Goal: Task Accomplishment & Management: Complete application form

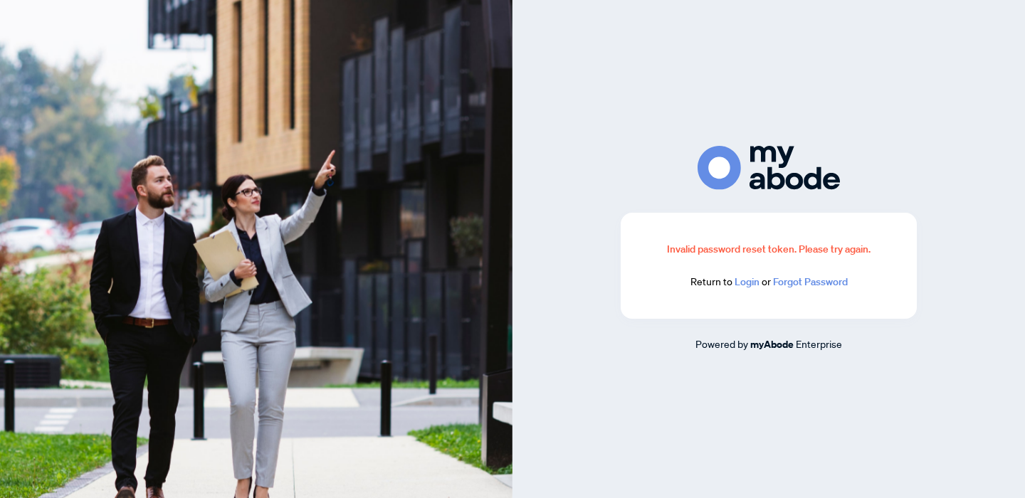
click at [746, 283] on link "Login" at bounding box center [746, 281] width 25 height 13
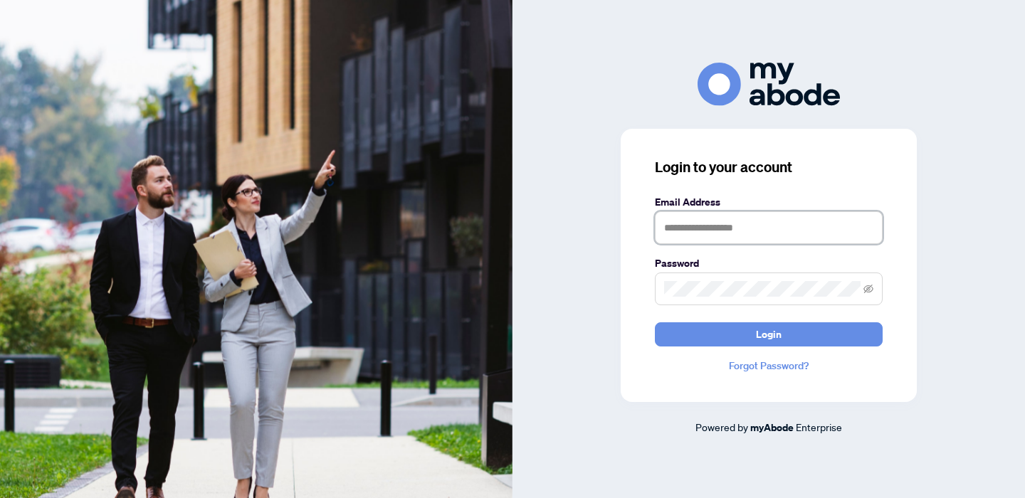
type input "**********"
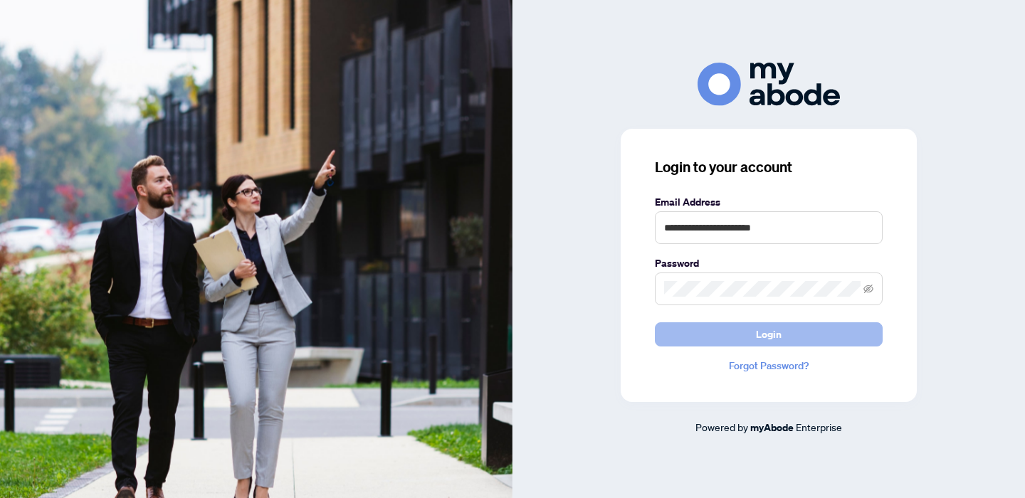
click at [725, 334] on button "Login" at bounding box center [769, 334] width 228 height 24
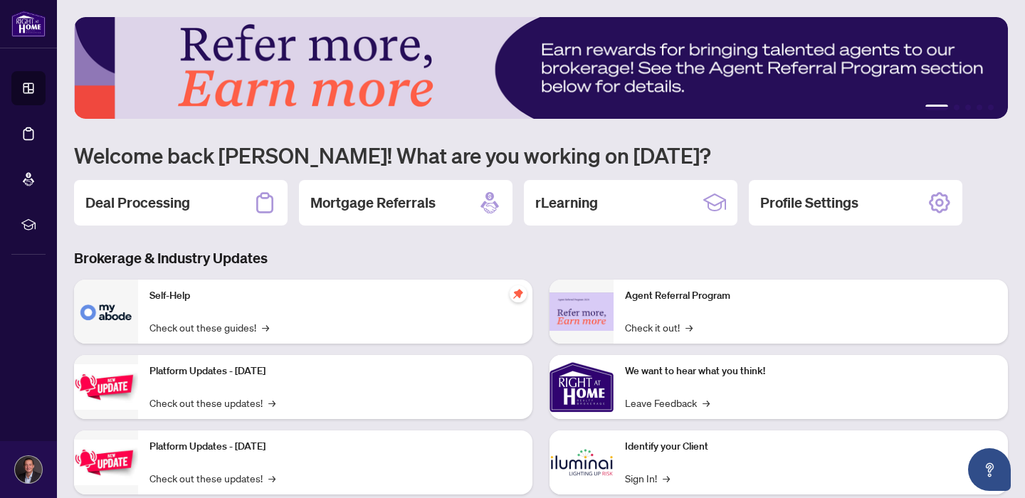
click at [153, 197] on h2 "Deal Processing" at bounding box center [137, 203] width 105 height 20
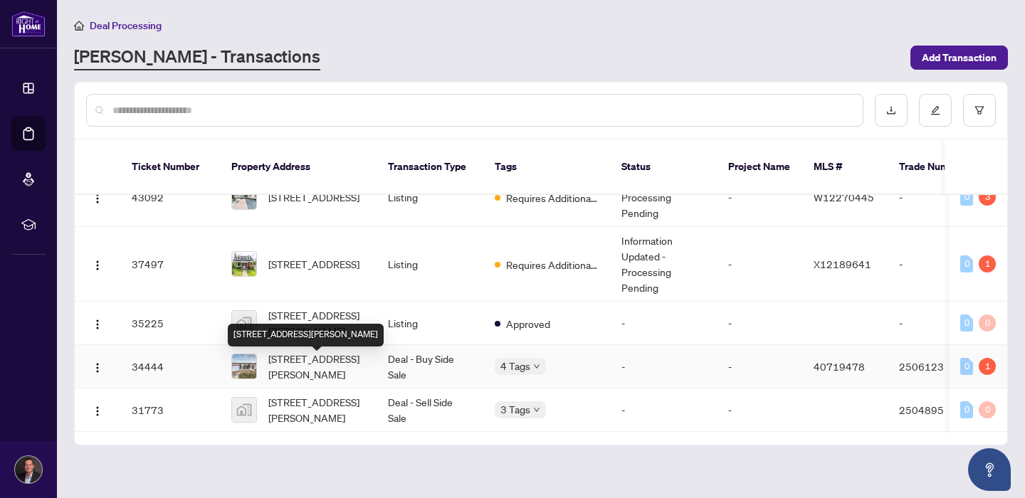
scroll to position [105, 0]
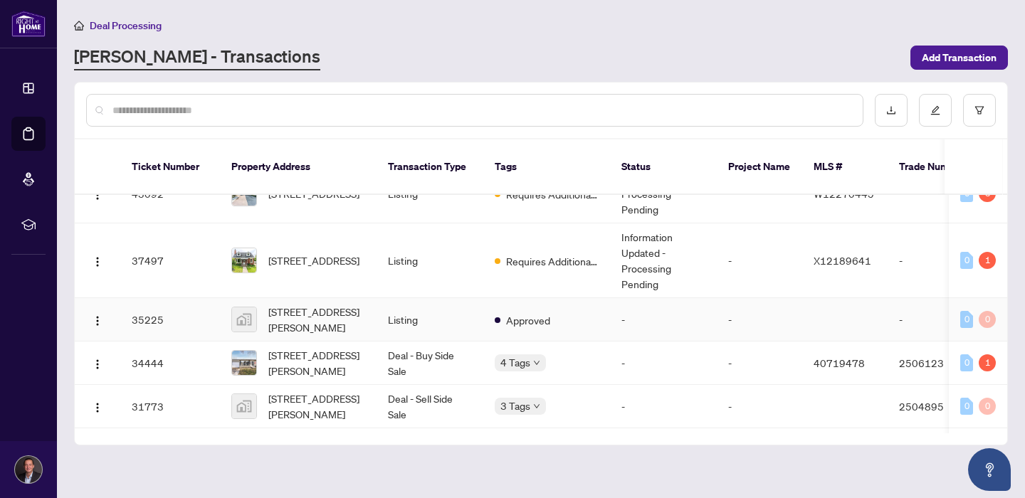
click at [456, 323] on td "Listing" at bounding box center [429, 319] width 107 height 43
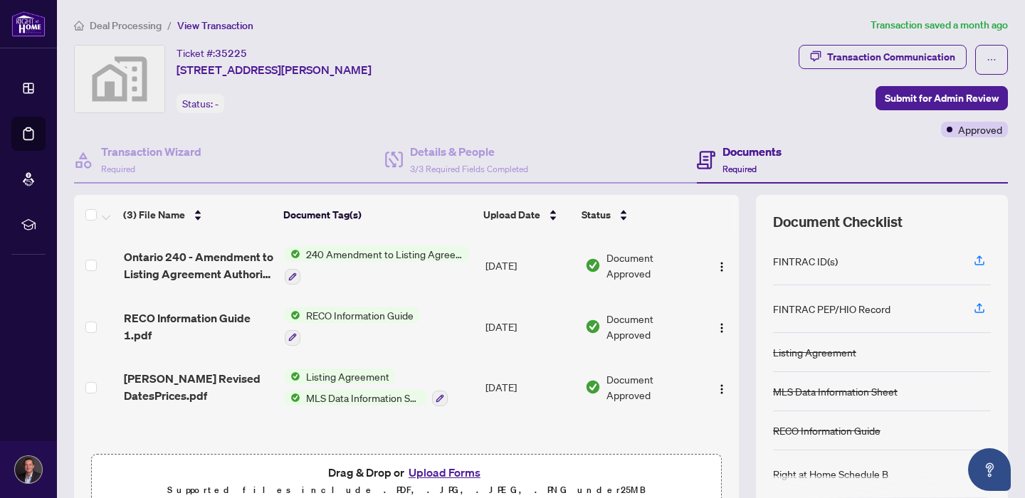
scroll to position [1, 0]
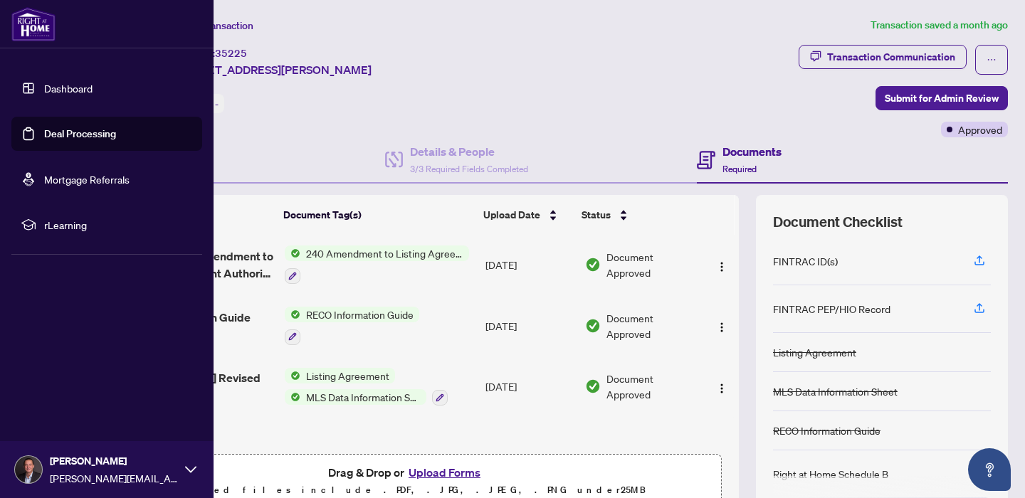
click at [78, 91] on link "Dashboard" at bounding box center [68, 88] width 48 height 13
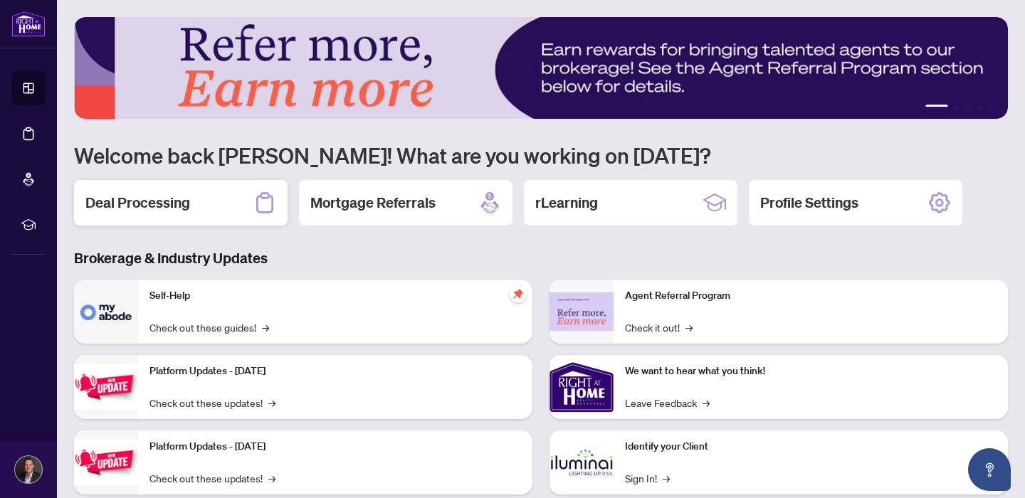
click at [176, 205] on h2 "Deal Processing" at bounding box center [137, 203] width 105 height 20
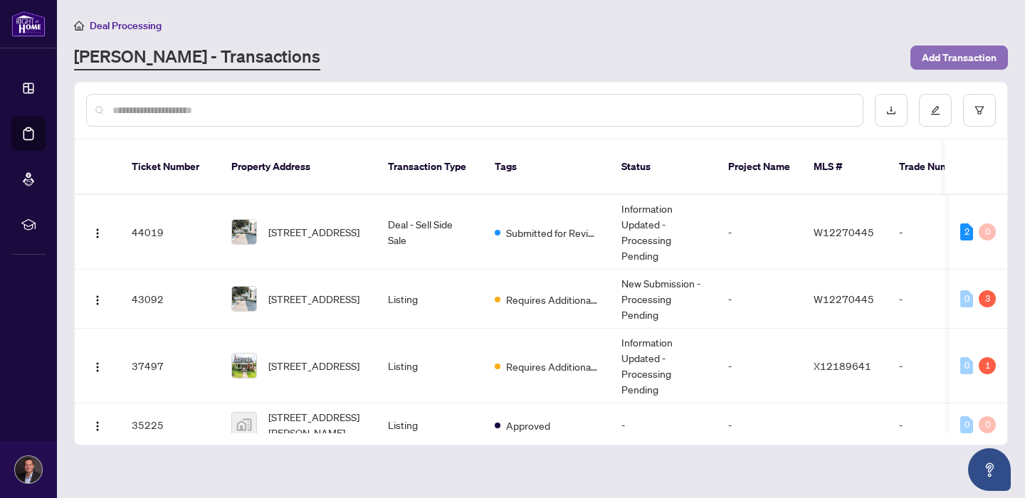
click at [947, 67] on span "Add Transaction" at bounding box center [958, 57] width 75 height 23
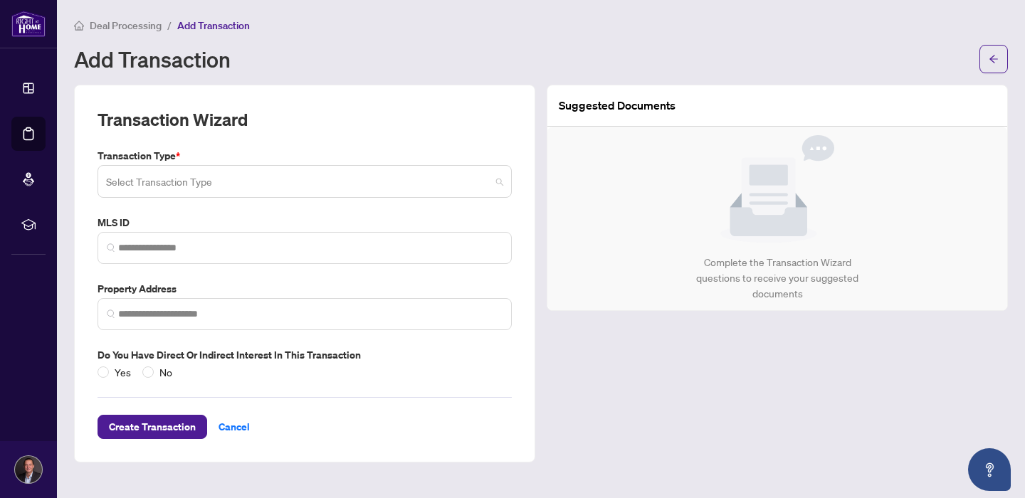
click at [305, 194] on input "search" at bounding box center [298, 183] width 384 height 31
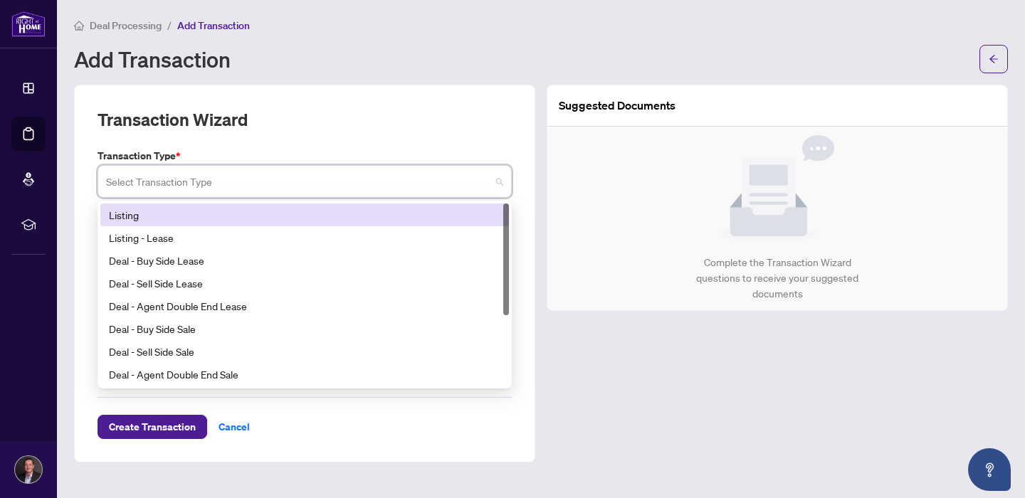
click at [223, 215] on div "Listing" at bounding box center [304, 215] width 391 height 16
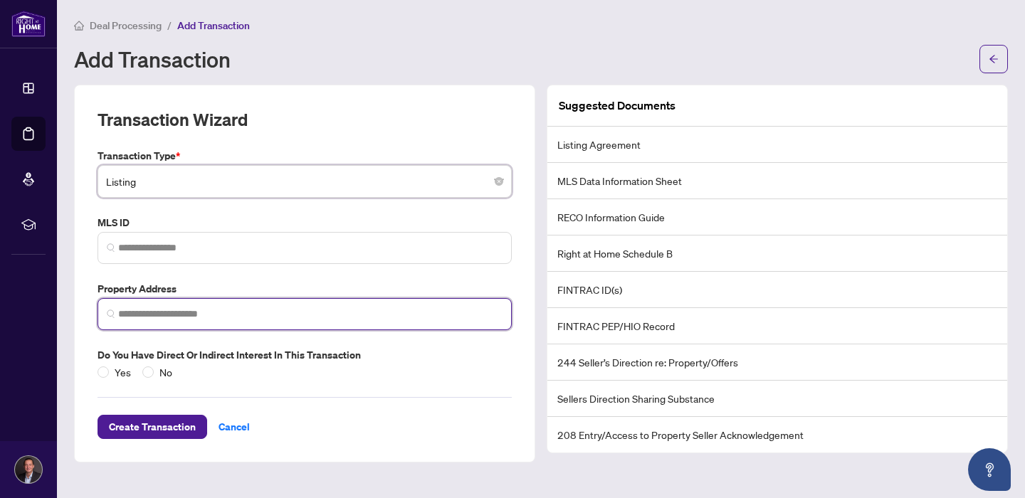
click at [189, 310] on input "search" at bounding box center [310, 314] width 384 height 15
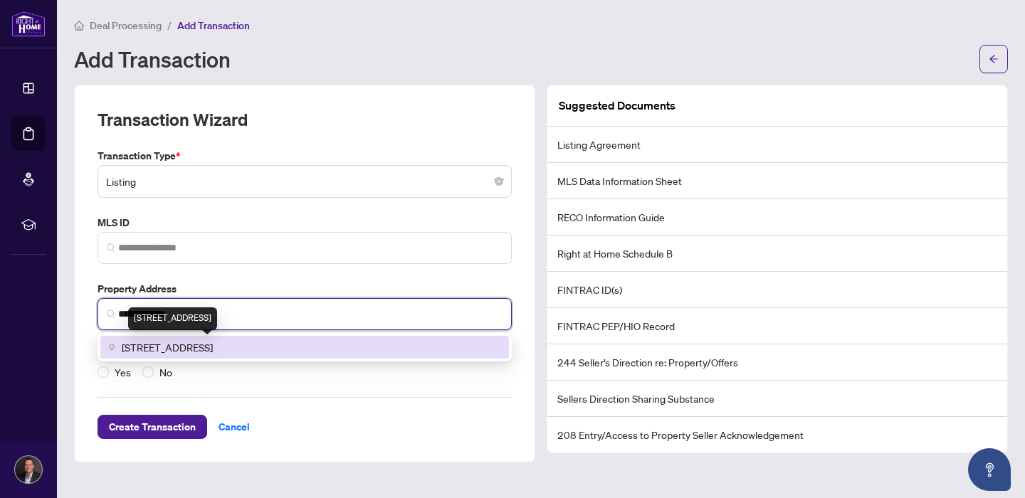
click at [155, 347] on span "[STREET_ADDRESS]" at bounding box center [167, 347] width 91 height 16
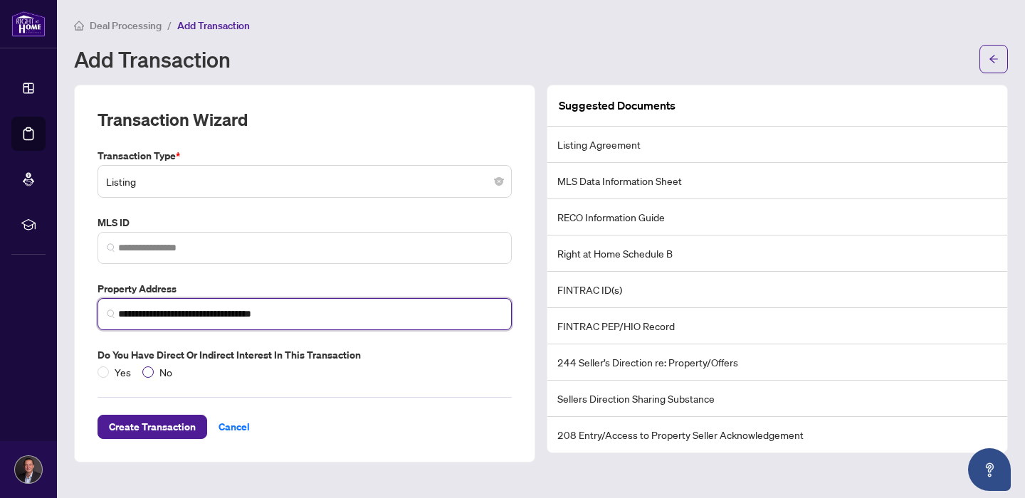
type input "**********"
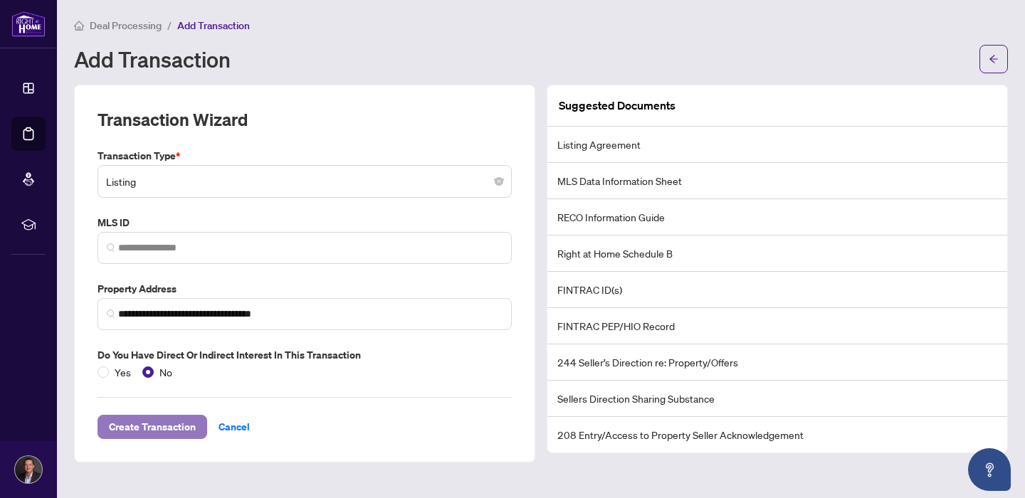
click at [154, 437] on span "Create Transaction" at bounding box center [152, 426] width 87 height 23
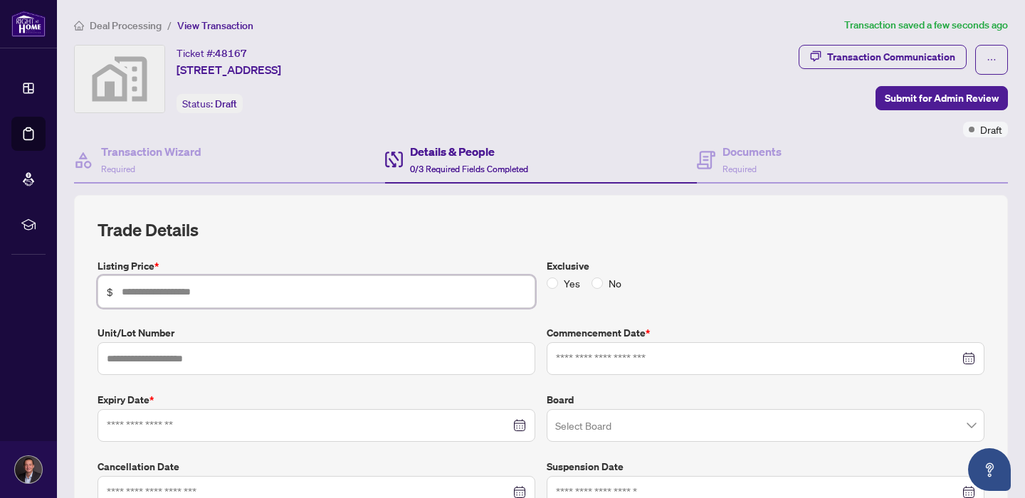
click at [368, 292] on input "text" at bounding box center [324, 292] width 404 height 16
type input "*******"
click at [596, 355] on input at bounding box center [757, 359] width 403 height 16
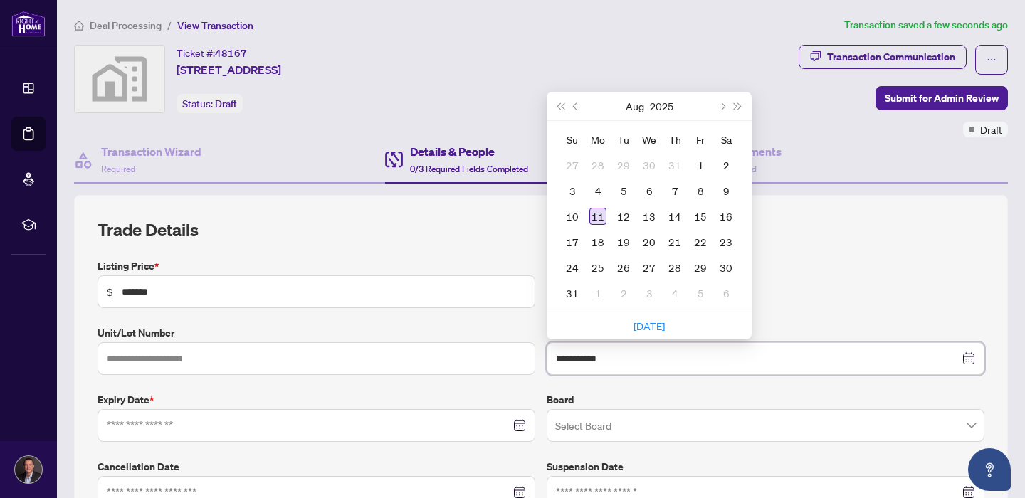
type input "**********"
click at [598, 218] on div "11" at bounding box center [597, 216] width 17 height 17
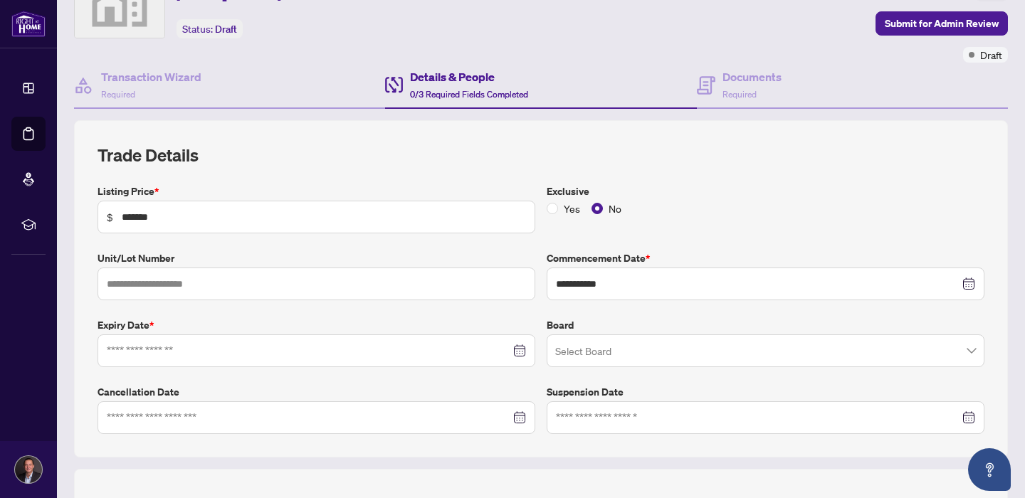
scroll to position [76, 0]
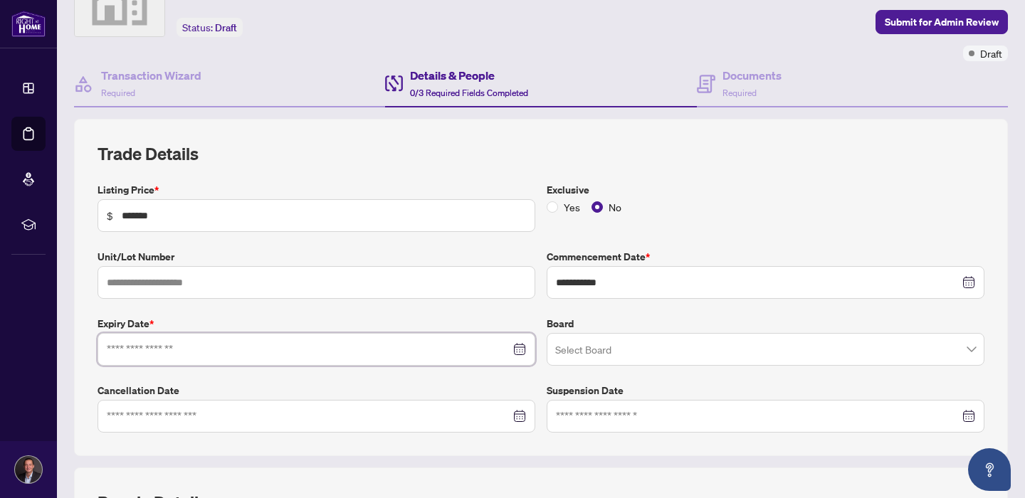
click at [349, 344] on input at bounding box center [308, 350] width 403 height 16
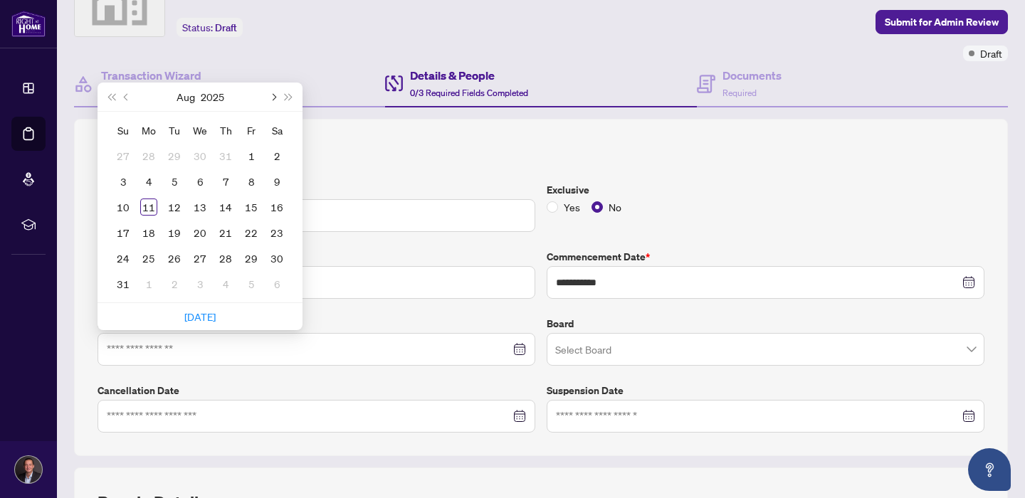
click at [276, 95] on span "Next month (PageDown)" at bounding box center [272, 96] width 7 height 7
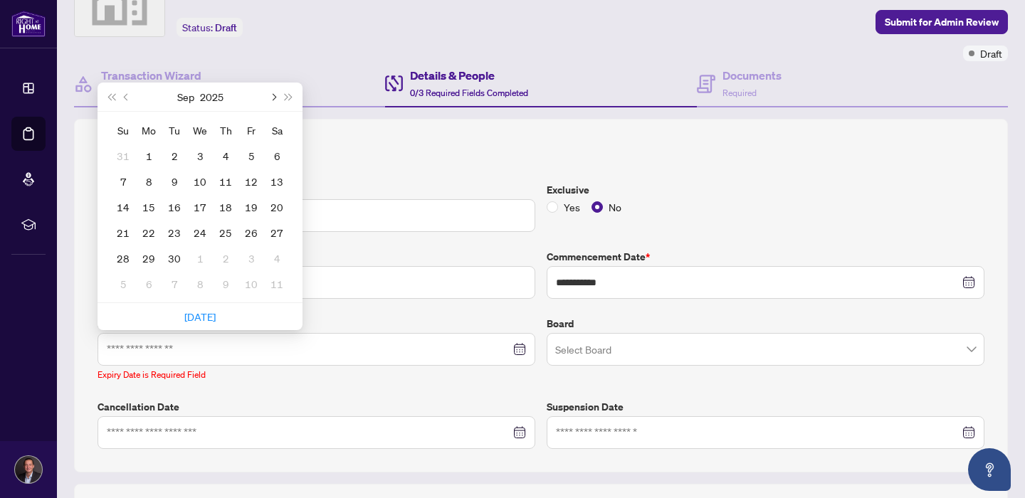
click at [270, 97] on button "Next month (PageDown)" at bounding box center [273, 97] width 16 height 28
type input "**********"
click at [175, 204] on div "11" at bounding box center [174, 207] width 17 height 17
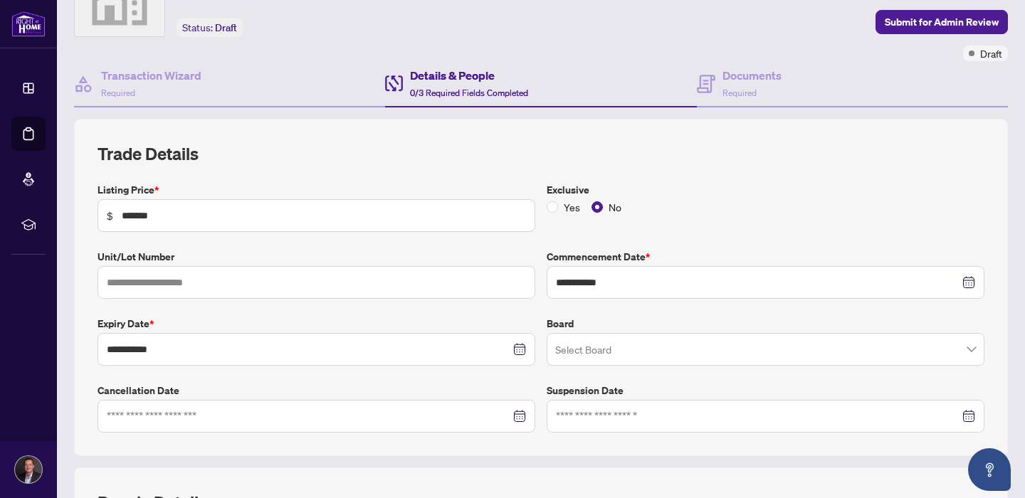
click at [574, 342] on input "search" at bounding box center [759, 351] width 408 height 31
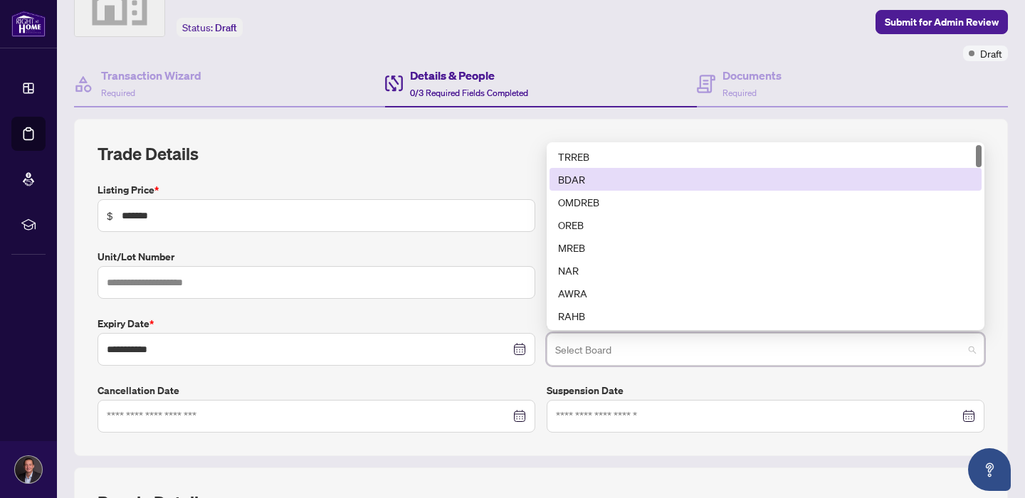
click at [581, 181] on div "BDAR" at bounding box center [765, 179] width 415 height 16
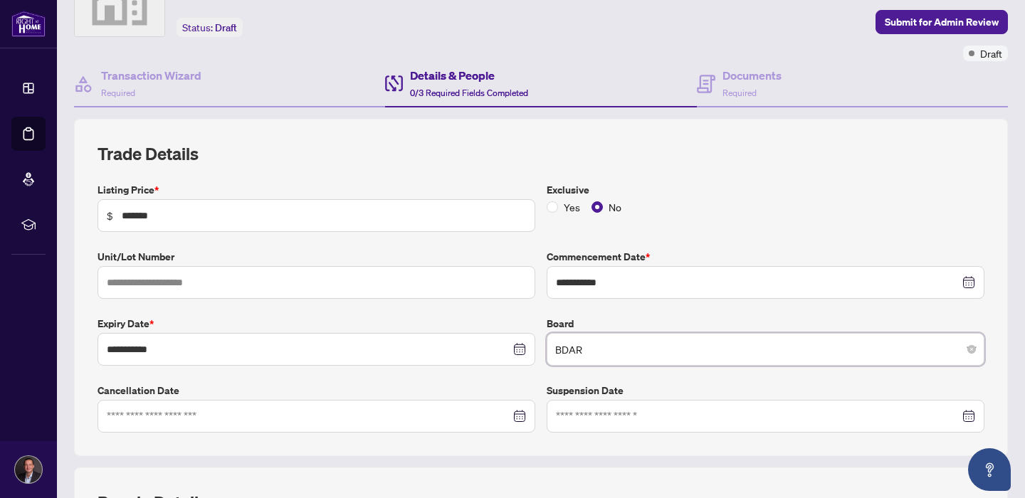
click at [578, 354] on span "BDAR" at bounding box center [765, 349] width 420 height 27
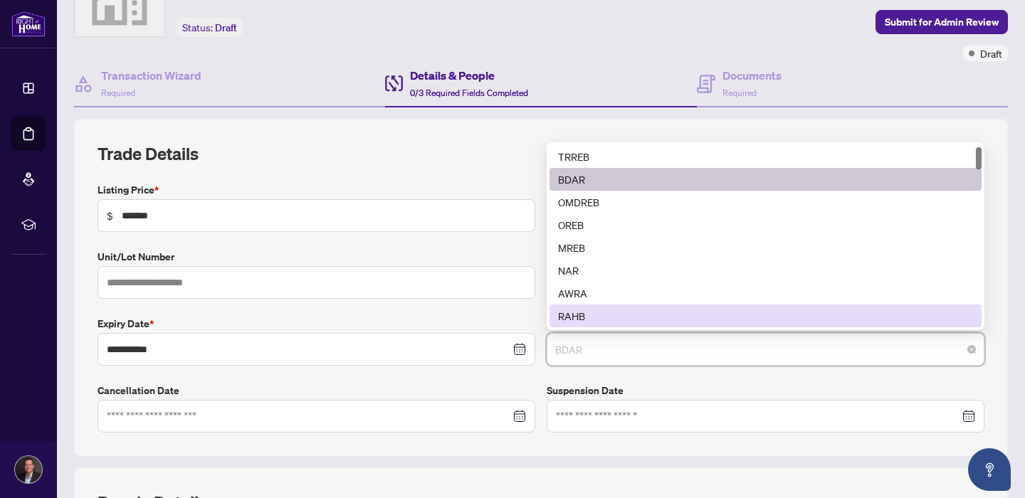
scroll to position [23, 0]
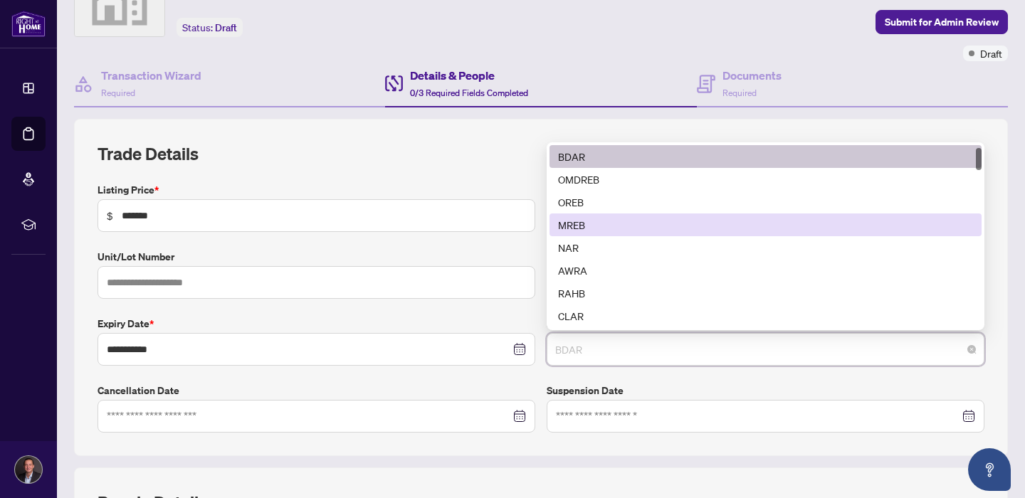
click at [580, 224] on div "MREB" at bounding box center [765, 225] width 415 height 16
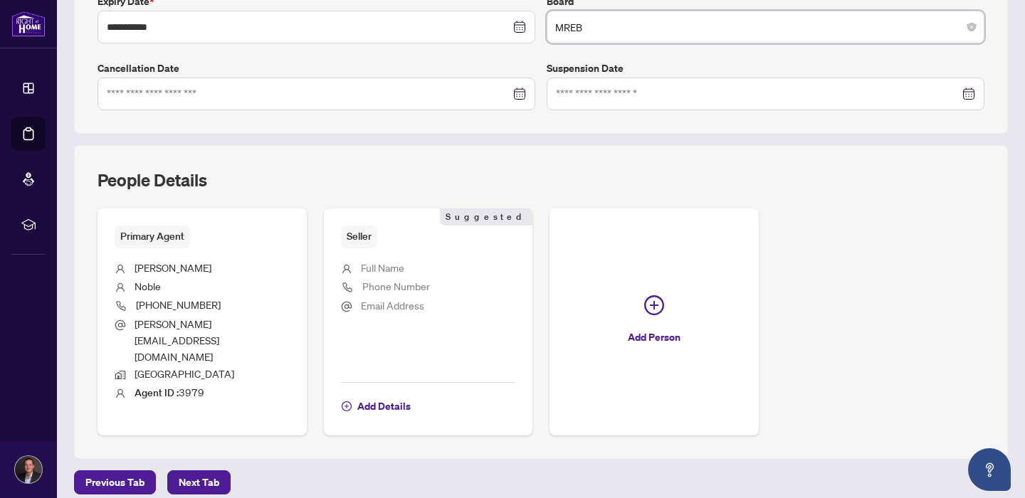
scroll to position [429, 0]
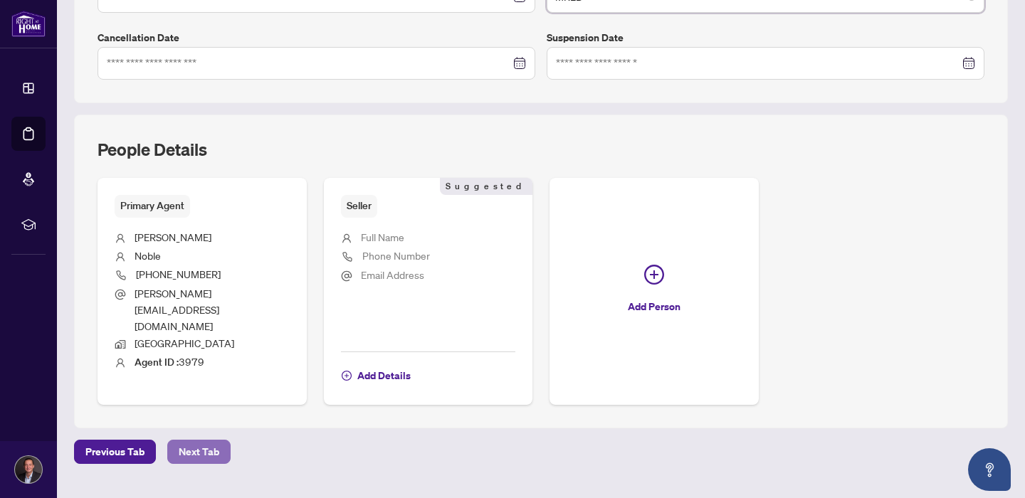
click at [204, 440] on span "Next Tab" at bounding box center [199, 451] width 41 height 23
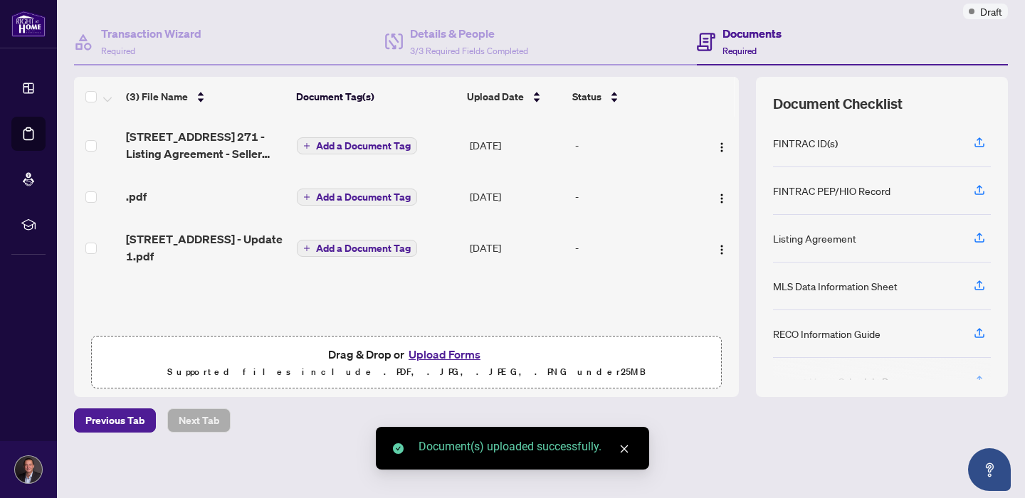
click at [349, 142] on span "Add a Document Tag" at bounding box center [363, 146] width 95 height 10
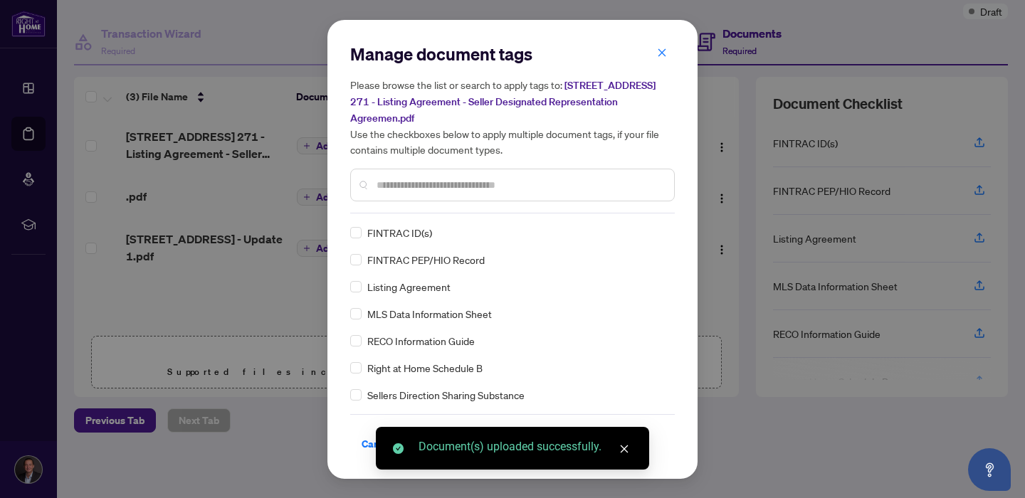
click at [396, 212] on div "Manage document tags Please browse the list or search to apply tags to: [STREET…" at bounding box center [512, 128] width 324 height 171
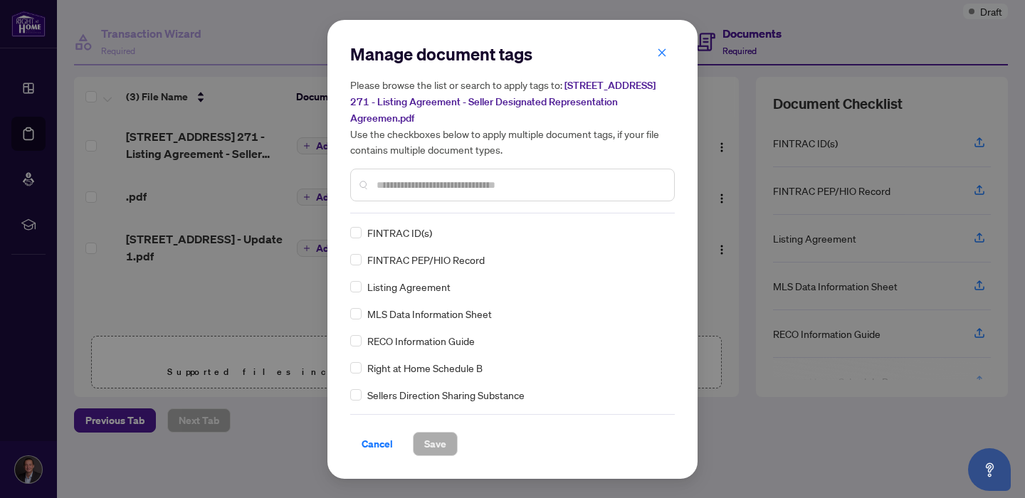
click at [394, 179] on input "text" at bounding box center [519, 185] width 286 height 16
type input "*******"
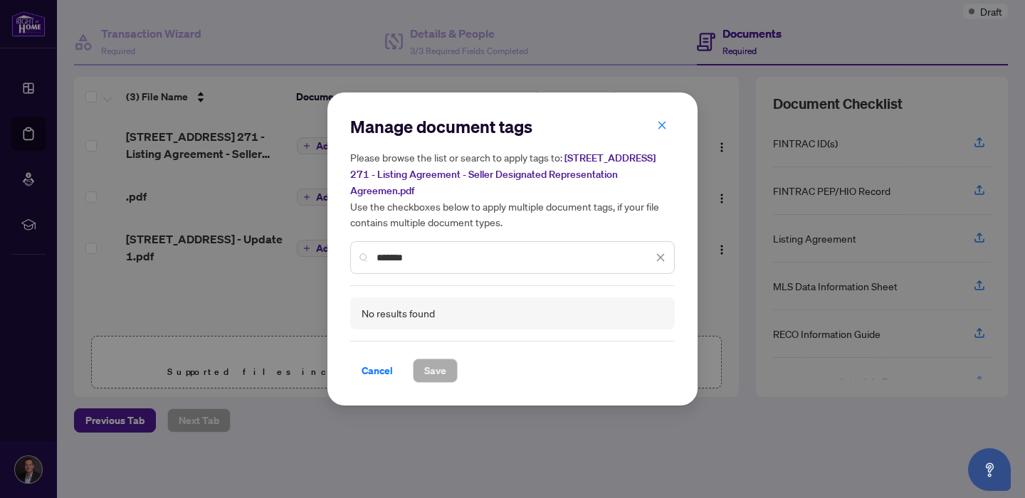
click at [586, 248] on div "*******" at bounding box center [512, 257] width 324 height 33
click at [585, 248] on div "*******" at bounding box center [512, 257] width 324 height 33
click at [657, 256] on icon "close" at bounding box center [660, 258] width 10 height 10
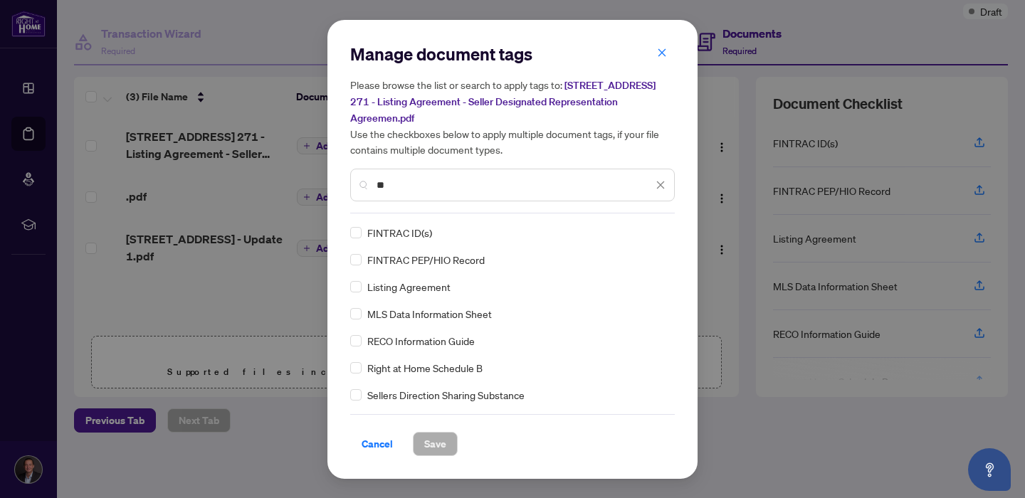
type input "*"
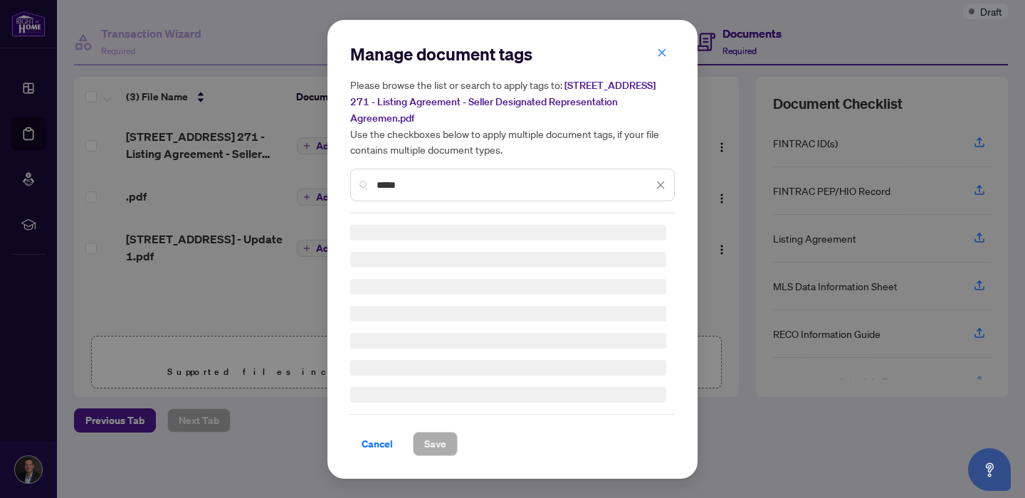
type input "*****"
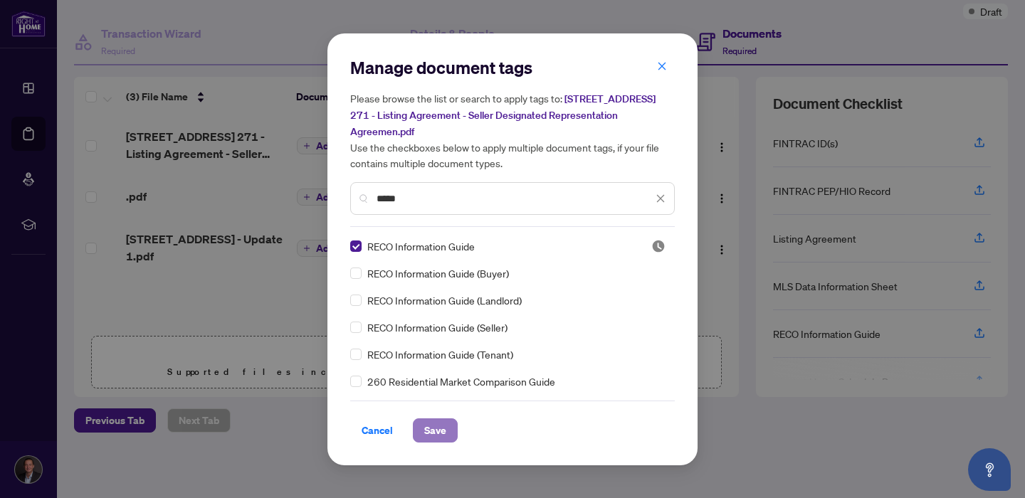
click at [432, 440] on span "Save" at bounding box center [435, 430] width 22 height 23
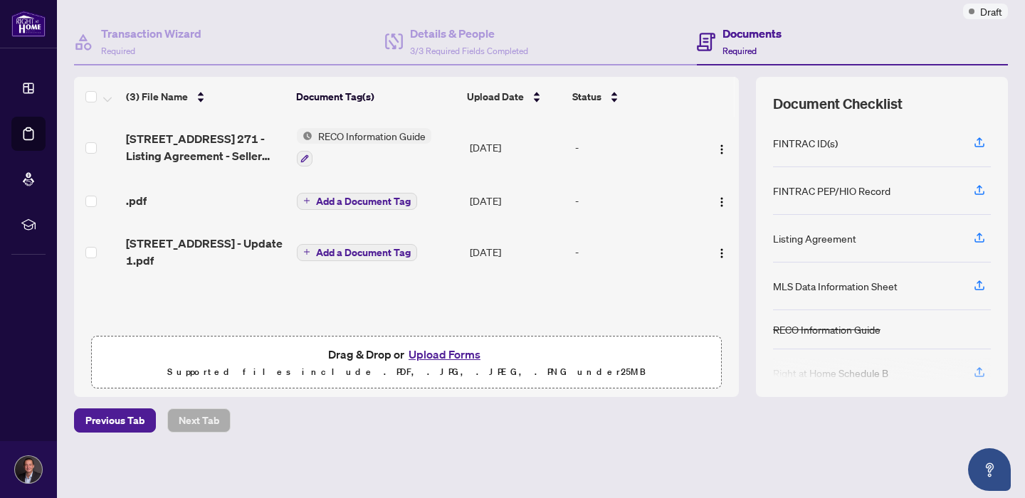
click at [360, 134] on span "RECO Information Guide" at bounding box center [371, 136] width 119 height 16
click at [346, 203] on span "RECO Information Guide" at bounding box center [359, 205] width 119 height 16
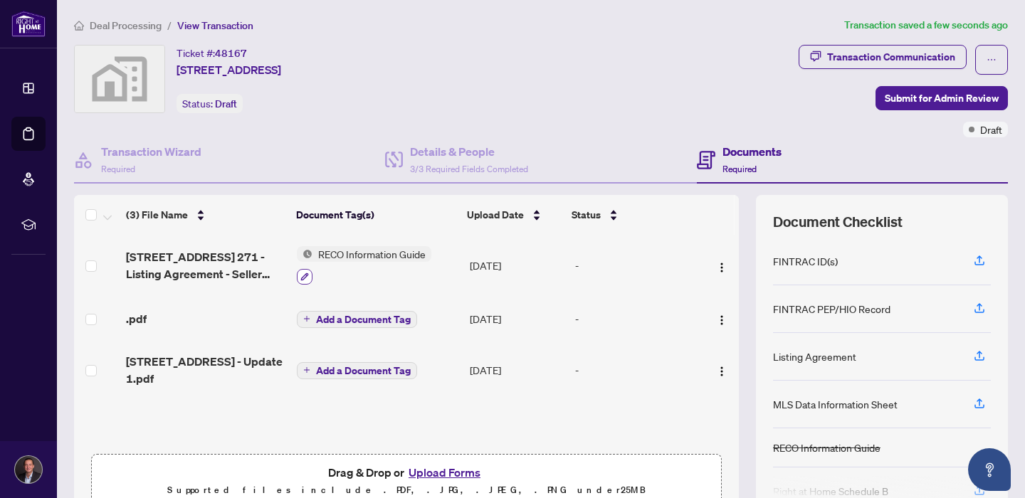
click at [298, 270] on button "button" at bounding box center [305, 277] width 16 height 16
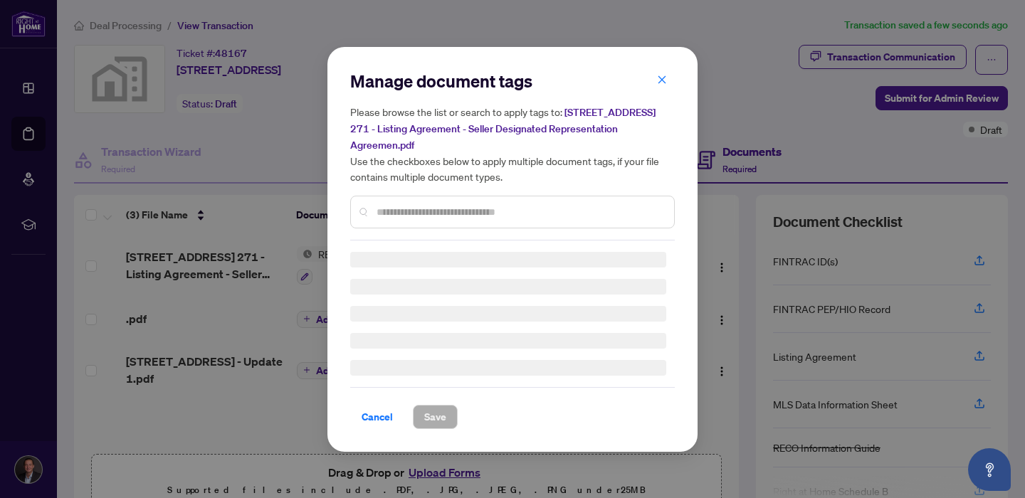
click at [480, 206] on input "text" at bounding box center [519, 212] width 286 height 16
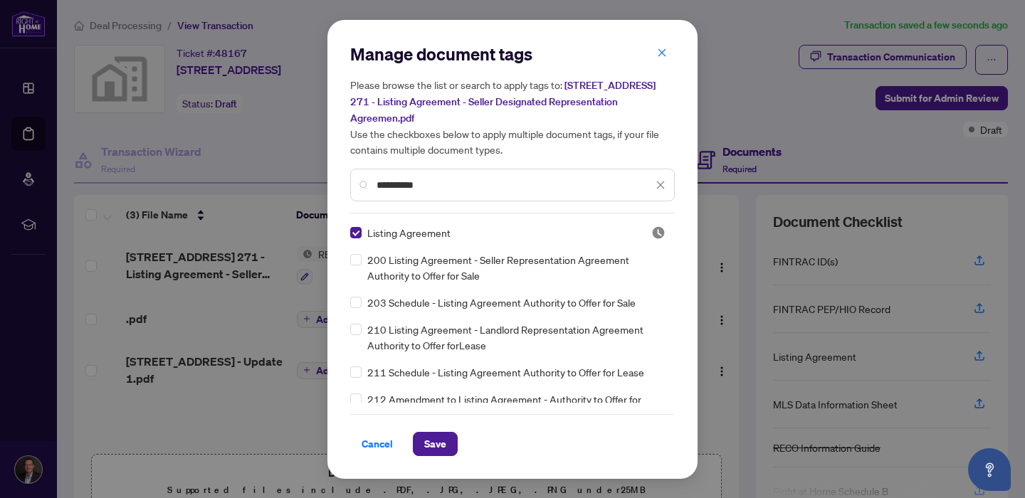
click at [403, 179] on input "**********" at bounding box center [514, 185] width 276 height 16
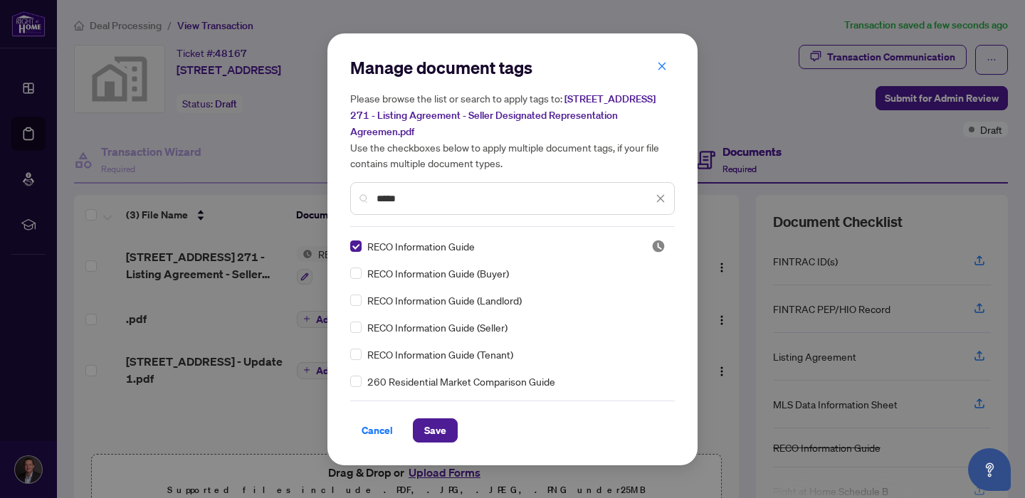
type input "*****"
click at [436, 433] on span "Save" at bounding box center [435, 430] width 22 height 23
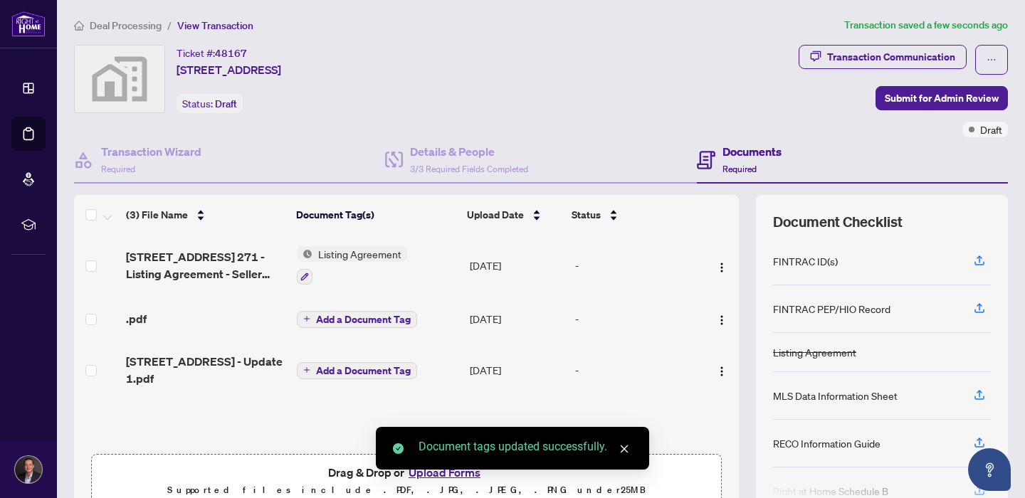
click at [330, 319] on span "Add a Document Tag" at bounding box center [363, 319] width 95 height 10
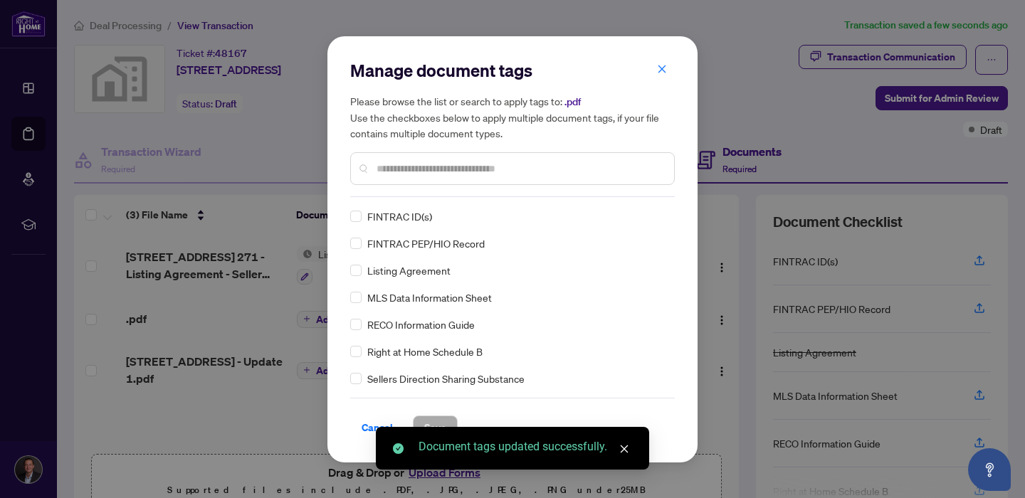
click at [419, 192] on div "Manage document tags Please browse the list or search to apply tags to: .pdf Us…" at bounding box center [512, 128] width 324 height 138
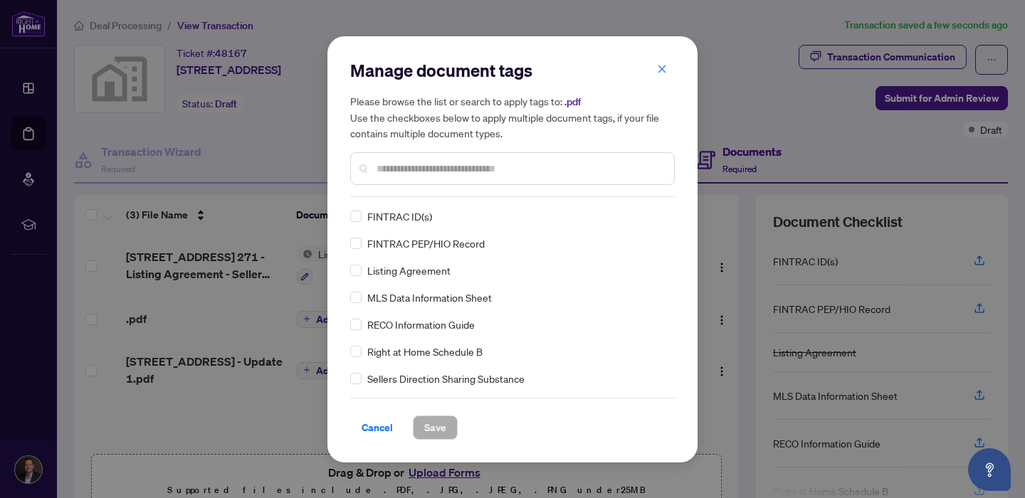
click at [418, 174] on input "text" at bounding box center [519, 169] width 286 height 16
type input "*****"
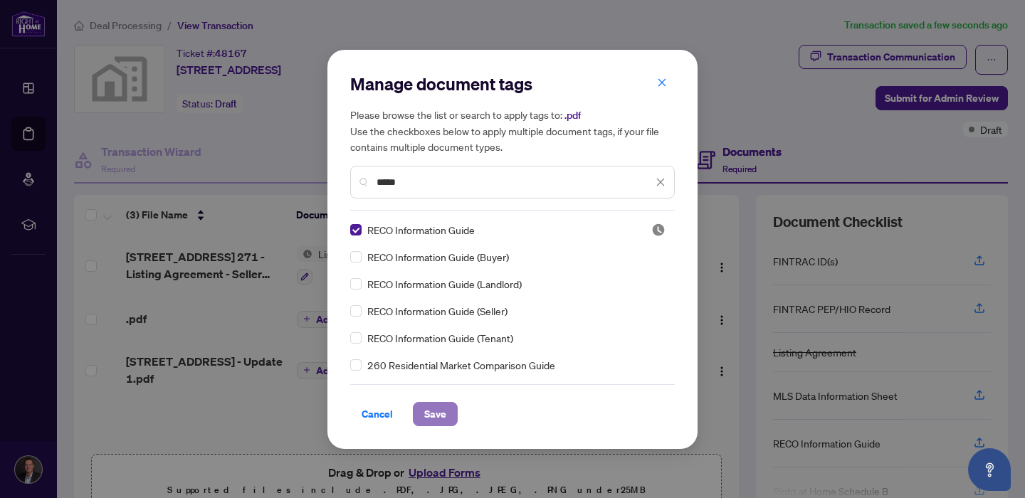
click at [442, 412] on button "Save" at bounding box center [435, 414] width 45 height 24
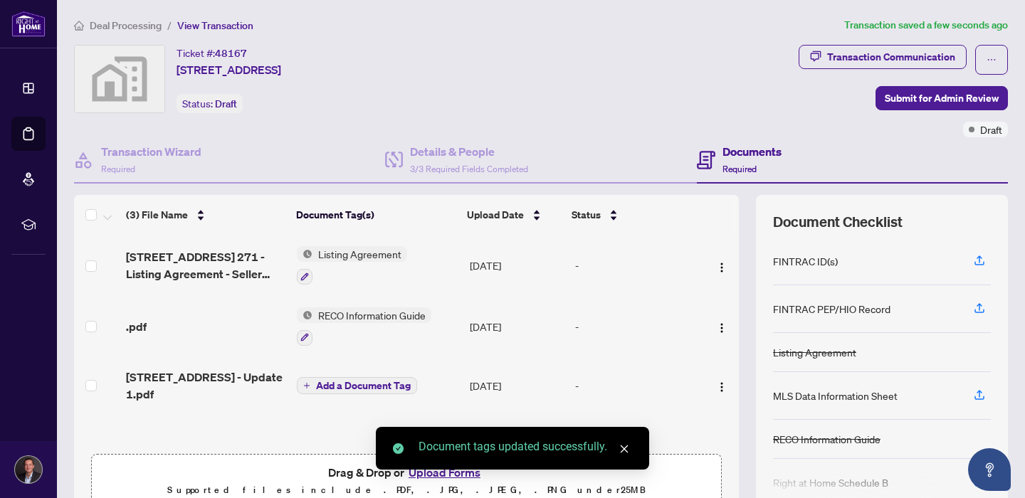
click at [337, 385] on span "Add a Document Tag" at bounding box center [363, 386] width 95 height 10
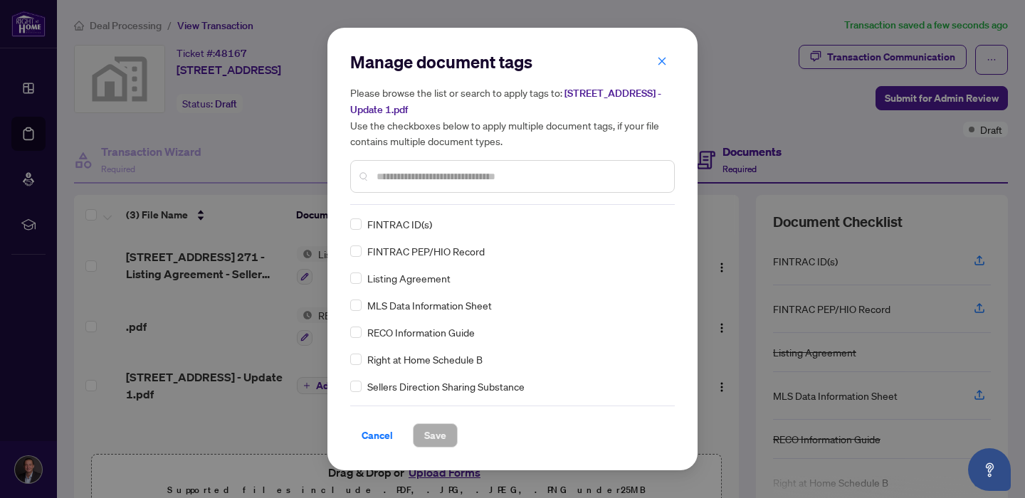
click at [428, 182] on input "text" at bounding box center [519, 177] width 286 height 16
click at [657, 53] on span "button" at bounding box center [662, 61] width 10 height 23
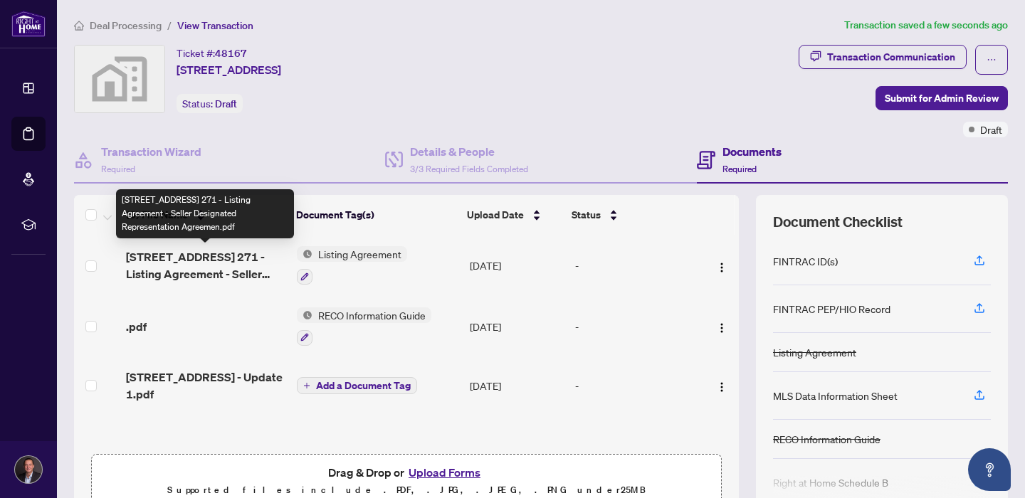
click at [173, 258] on span "[STREET_ADDRESS] 271 - Listing Agreement - Seller Designated Representation Agr…" at bounding box center [205, 265] width 159 height 34
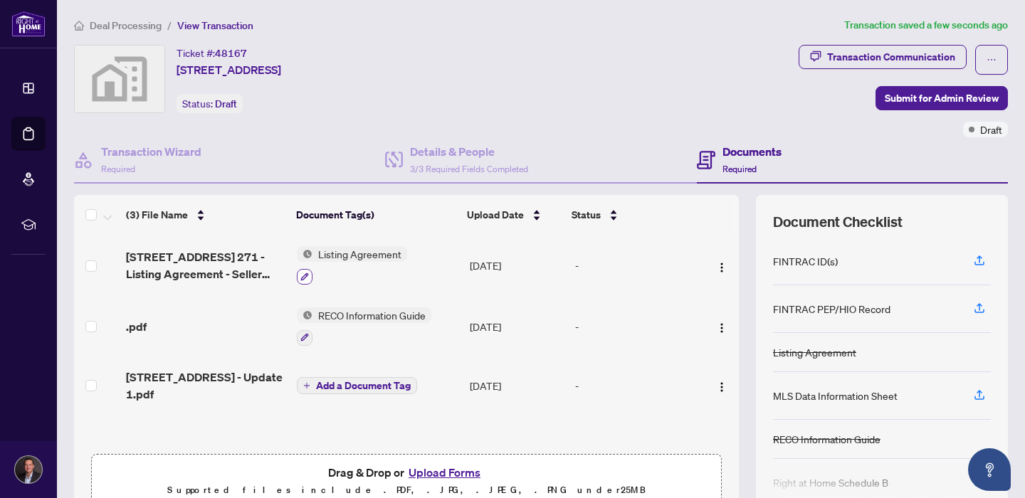
click at [307, 274] on icon "button" at bounding box center [304, 276] width 9 height 9
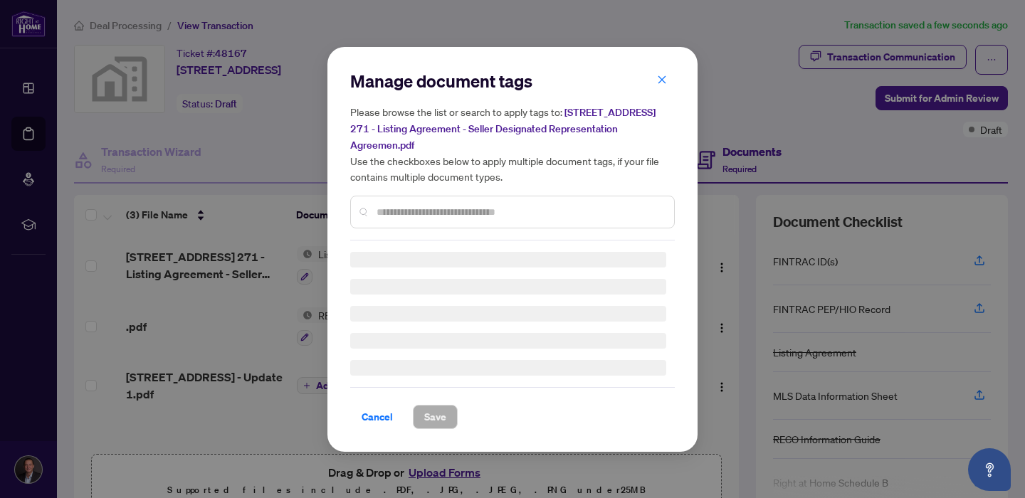
click at [427, 204] on input "text" at bounding box center [519, 212] width 286 height 16
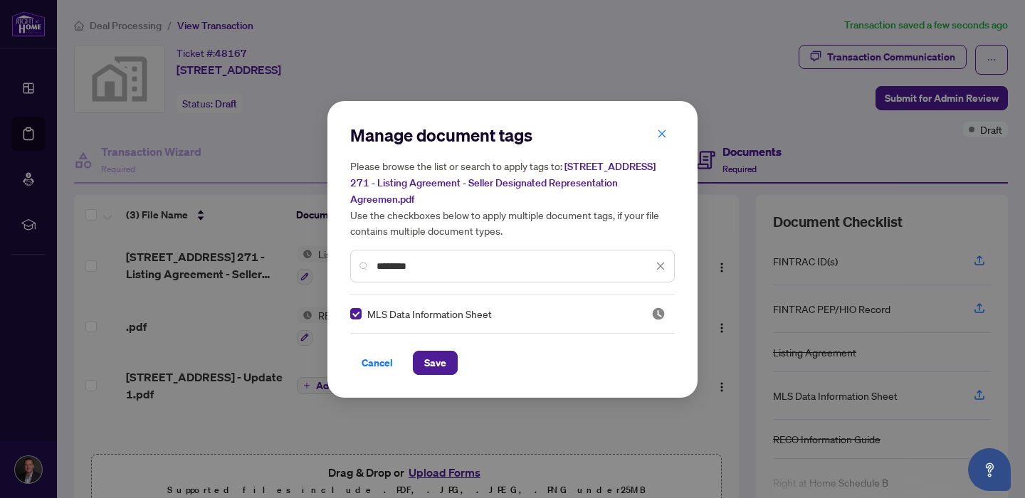
click at [408, 260] on input "********" at bounding box center [514, 266] width 276 height 16
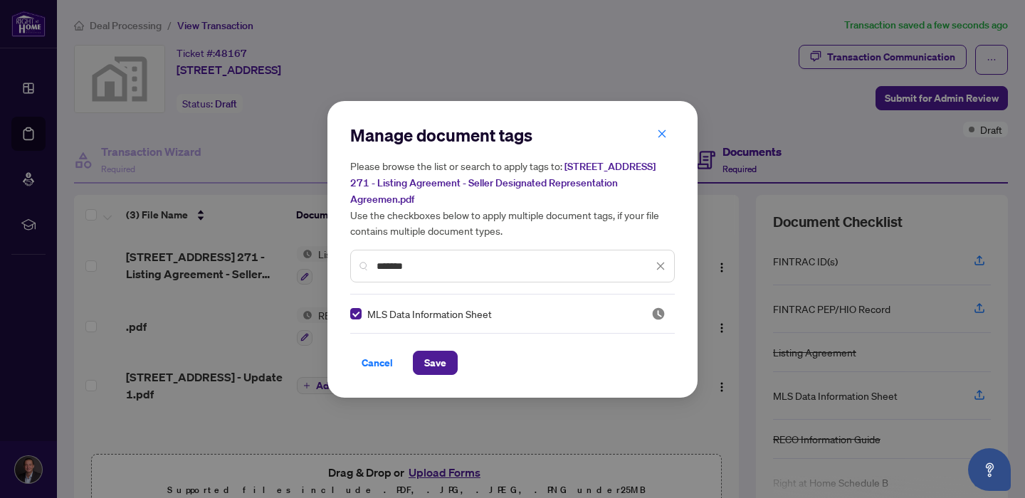
type input "*******"
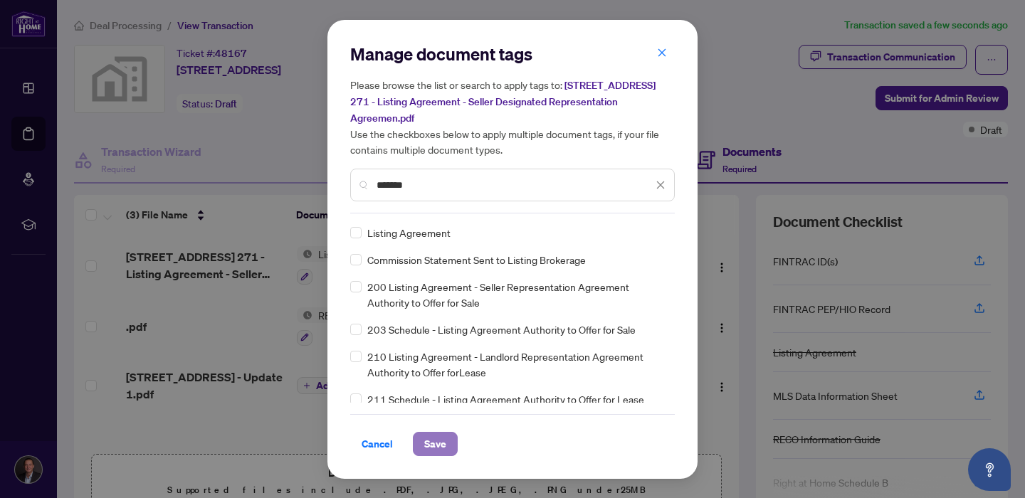
click at [426, 443] on span "Save" at bounding box center [435, 444] width 22 height 23
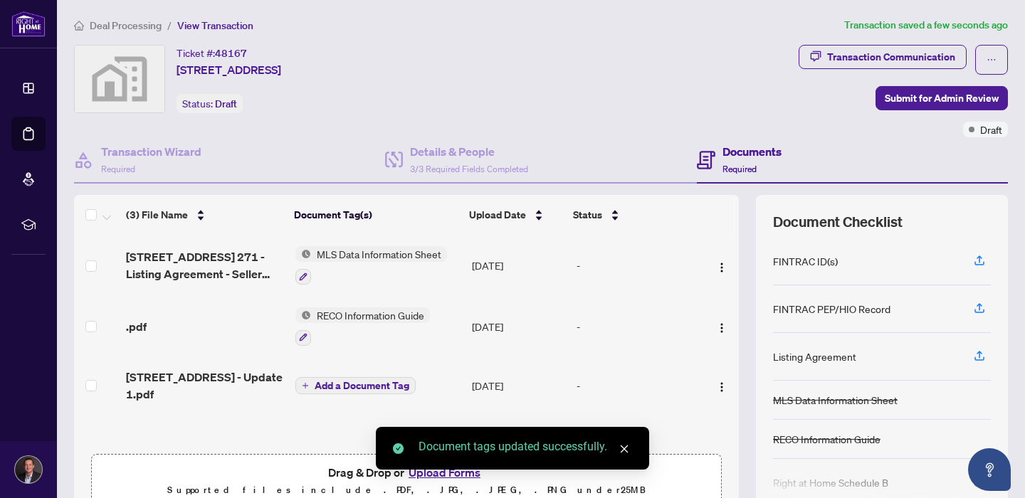
click at [345, 386] on span "Add a Document Tag" at bounding box center [361, 386] width 95 height 10
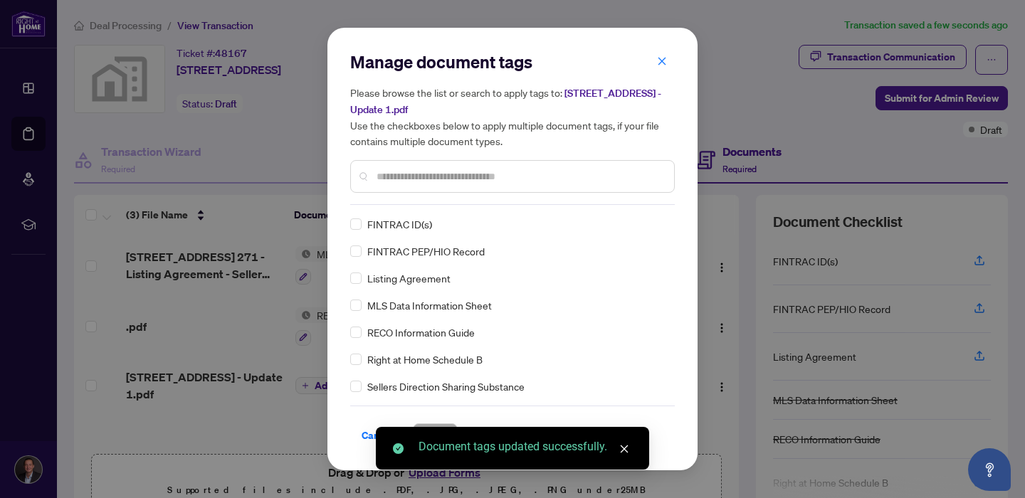
click at [424, 178] on input "text" at bounding box center [519, 177] width 286 height 16
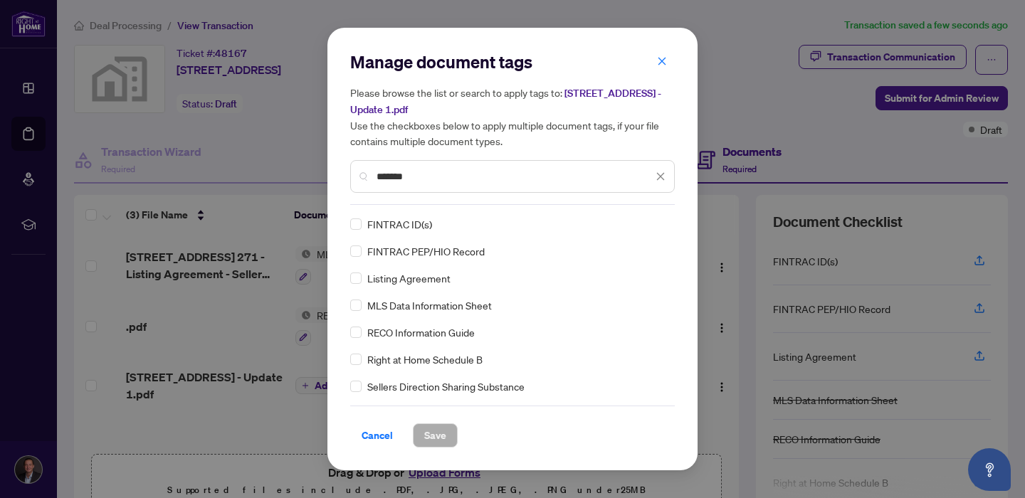
type input "*******"
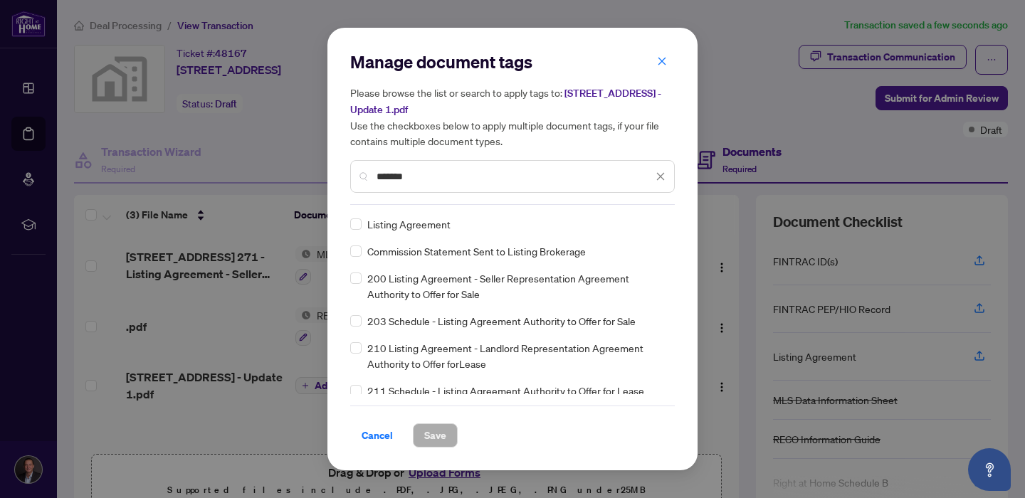
click at [364, 227] on div "Listing Agreement" at bounding box center [508, 224] width 316 height 16
click at [429, 448] on div "Manage document tags Please browse the list or search to apply tags to: [STREET…" at bounding box center [512, 249] width 370 height 443
click at [424, 435] on span "Save" at bounding box center [435, 435] width 22 height 23
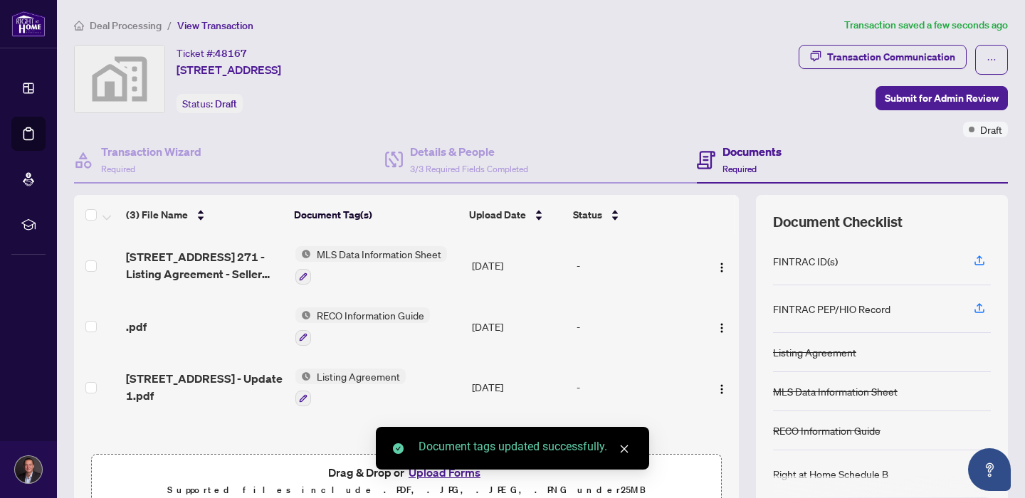
scroll to position [1, 0]
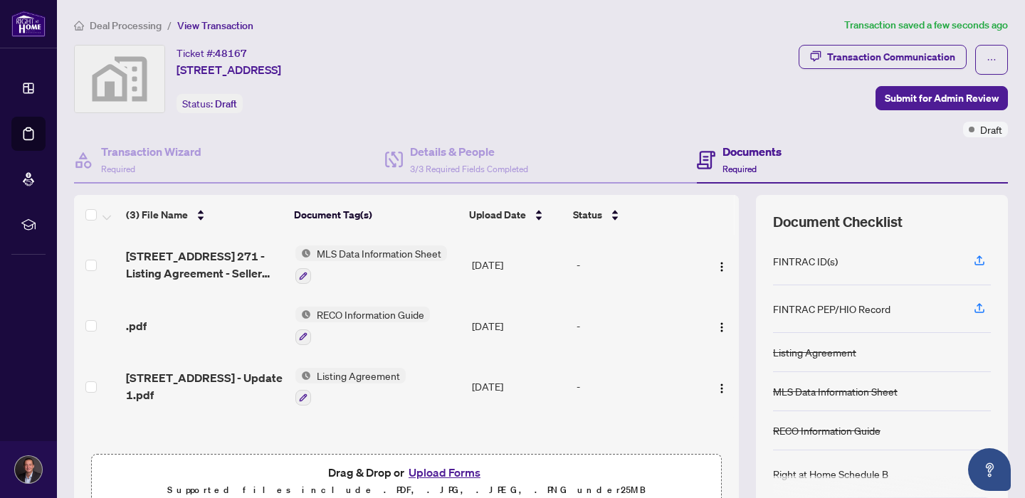
click at [752, 155] on h4 "Documents" at bounding box center [751, 151] width 59 height 17
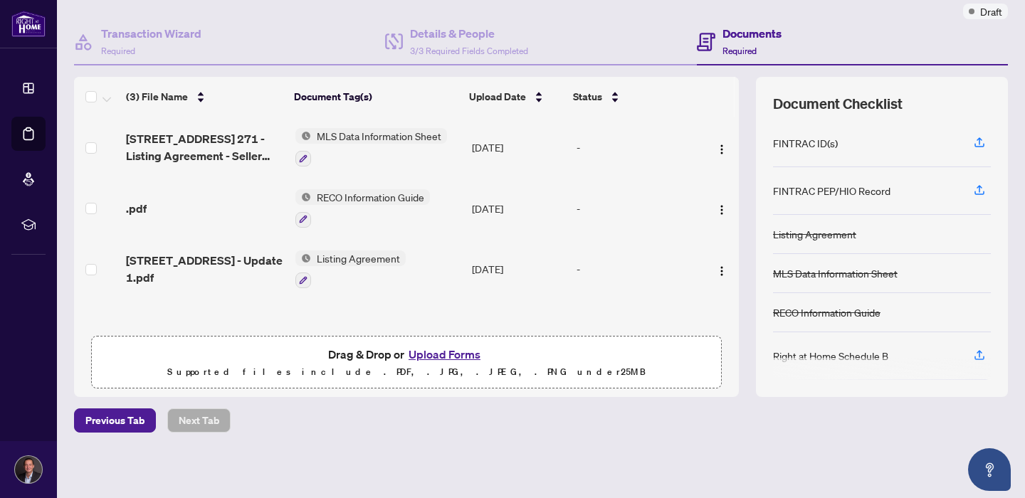
scroll to position [0, 0]
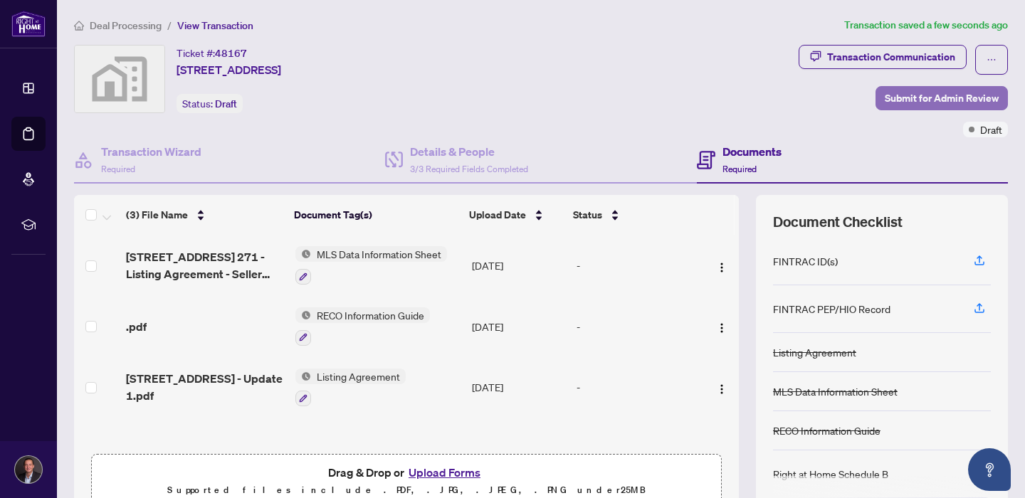
click at [926, 98] on span "Submit for Admin Review" at bounding box center [941, 98] width 114 height 23
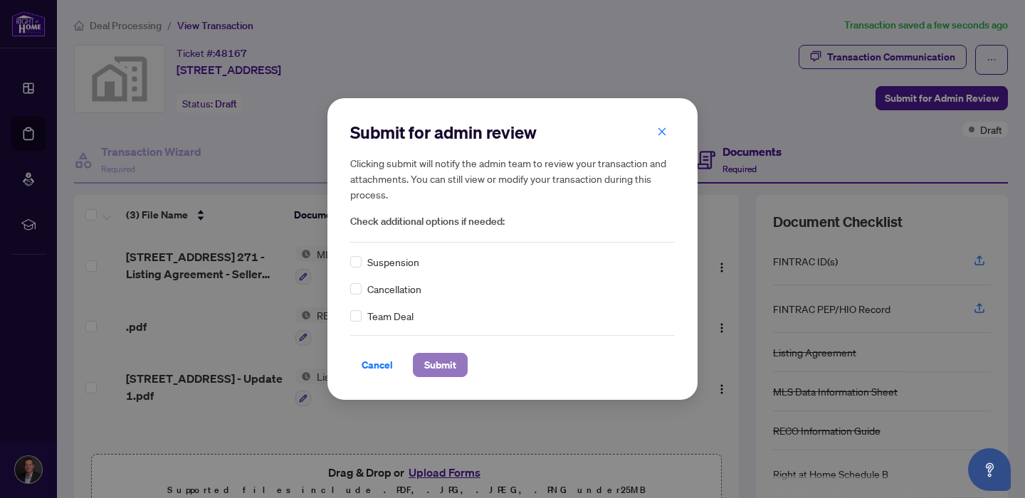
click at [440, 362] on span "Submit" at bounding box center [440, 365] width 32 height 23
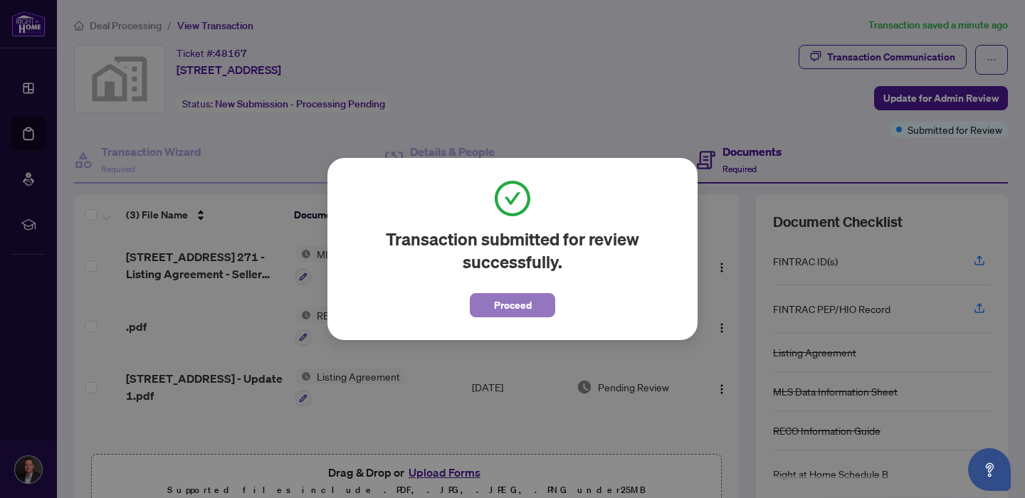
click at [521, 300] on span "Proceed" at bounding box center [513, 305] width 38 height 23
